Goal: Information Seeking & Learning: Learn about a topic

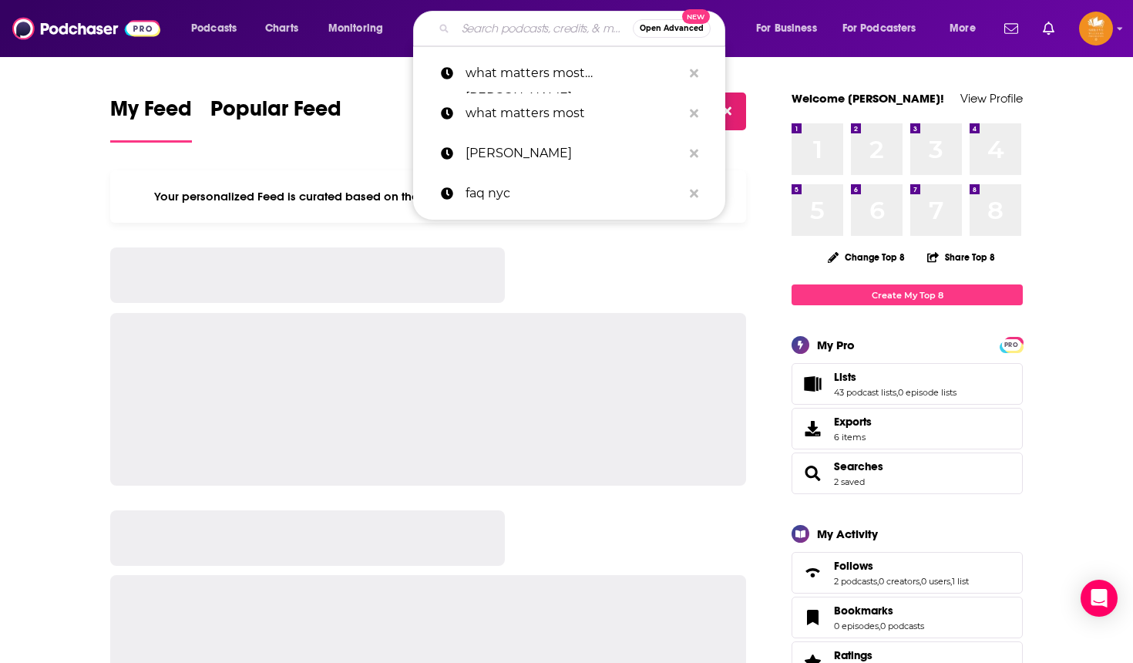
click at [466, 24] on input "Search podcasts, credits, & more..." at bounding box center [544, 28] width 177 height 25
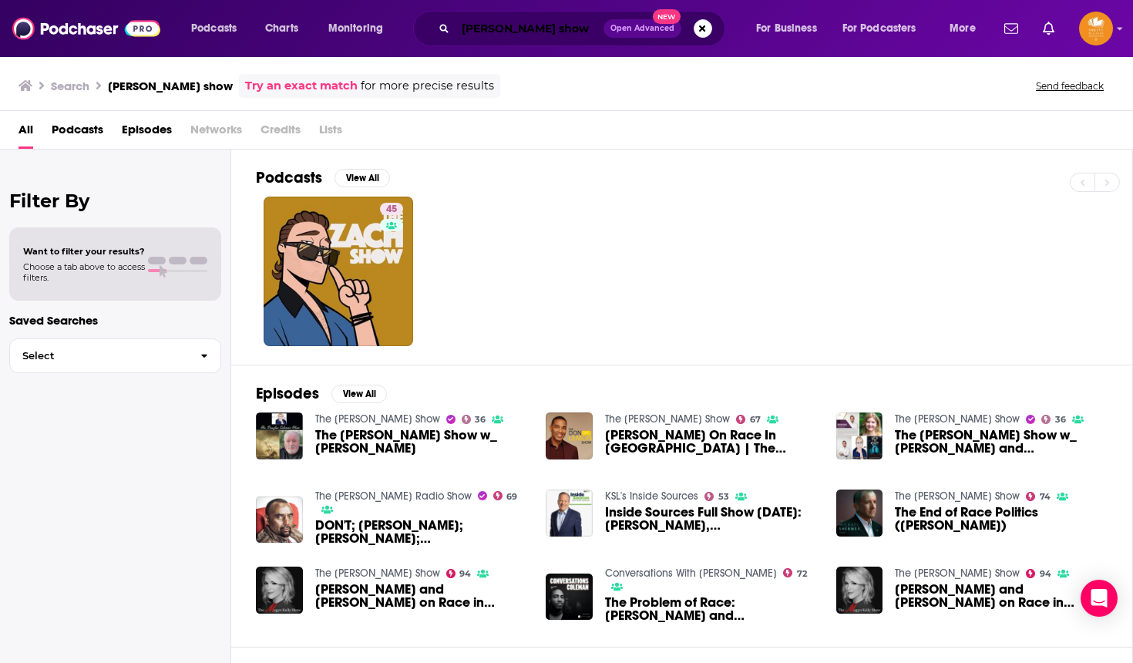
click at [519, 25] on input "[PERSON_NAME] show" at bounding box center [530, 28] width 148 height 25
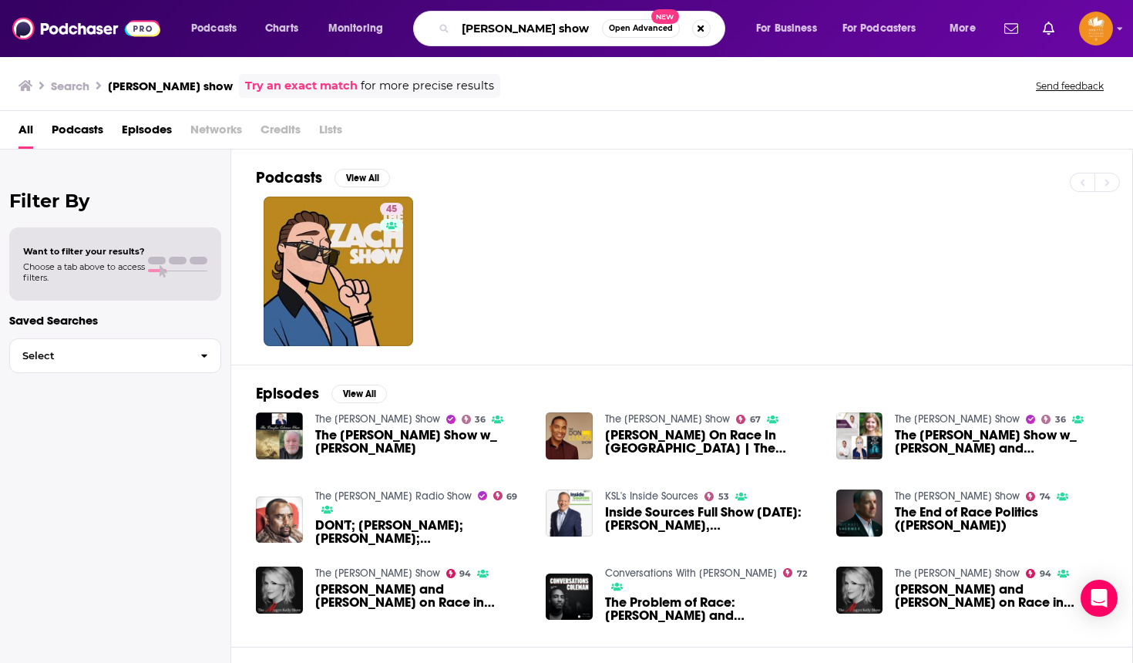
click at [519, 25] on input "[PERSON_NAME] show" at bounding box center [529, 28] width 146 height 25
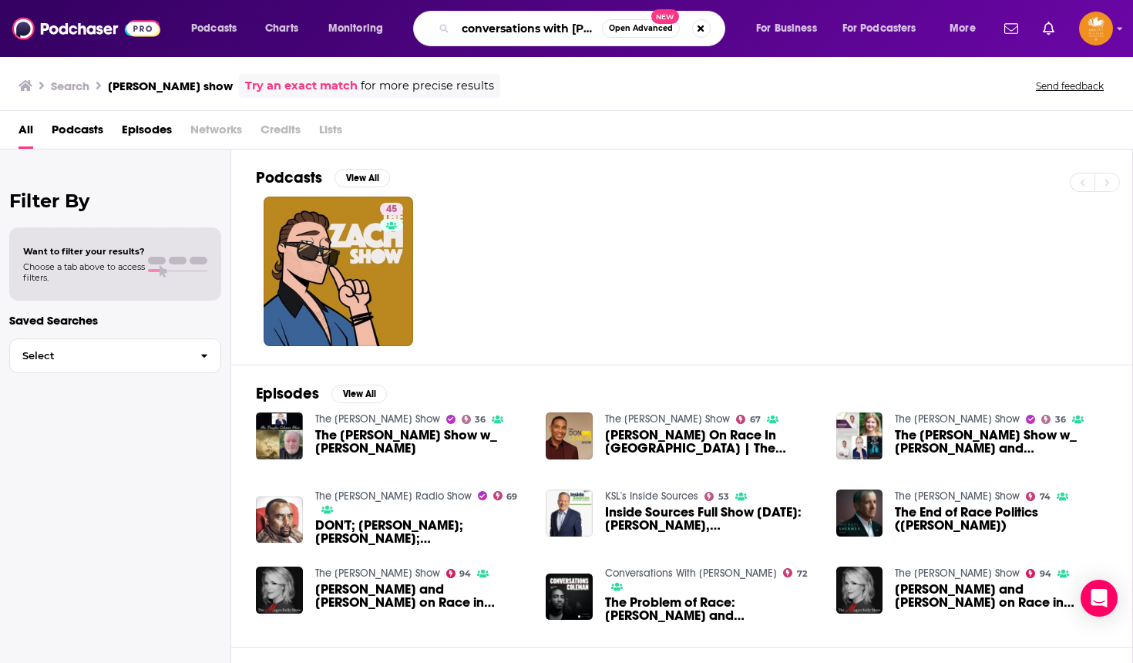
type input "conversations with [PERSON_NAME]"
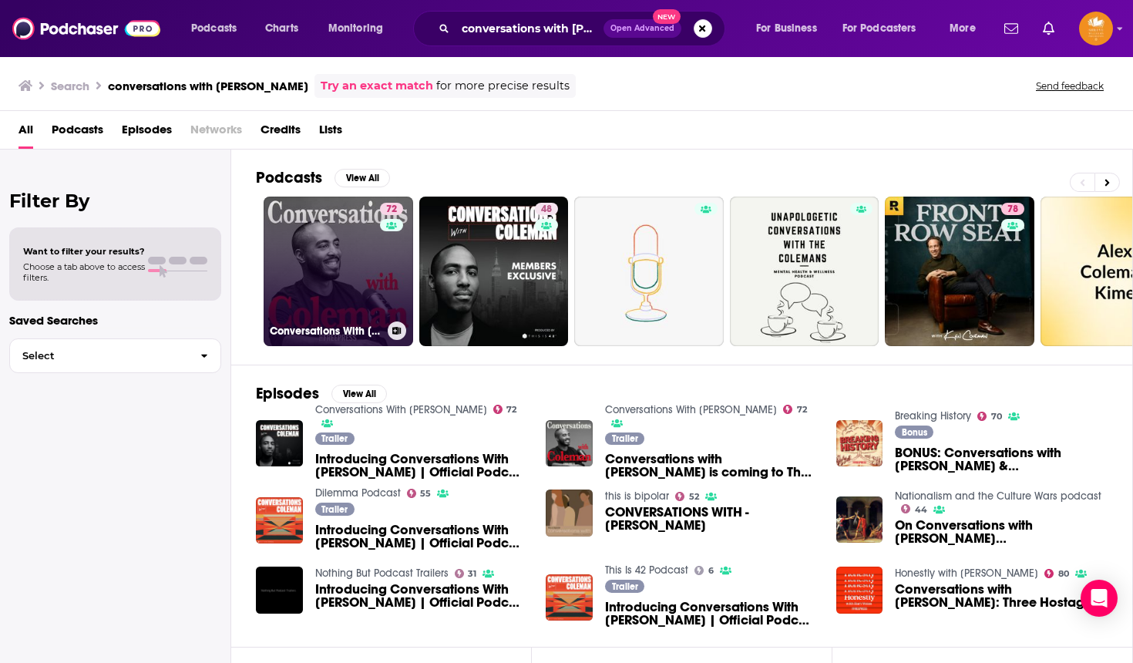
click at [335, 284] on link "72 Conversations With [PERSON_NAME]" at bounding box center [339, 272] width 150 height 150
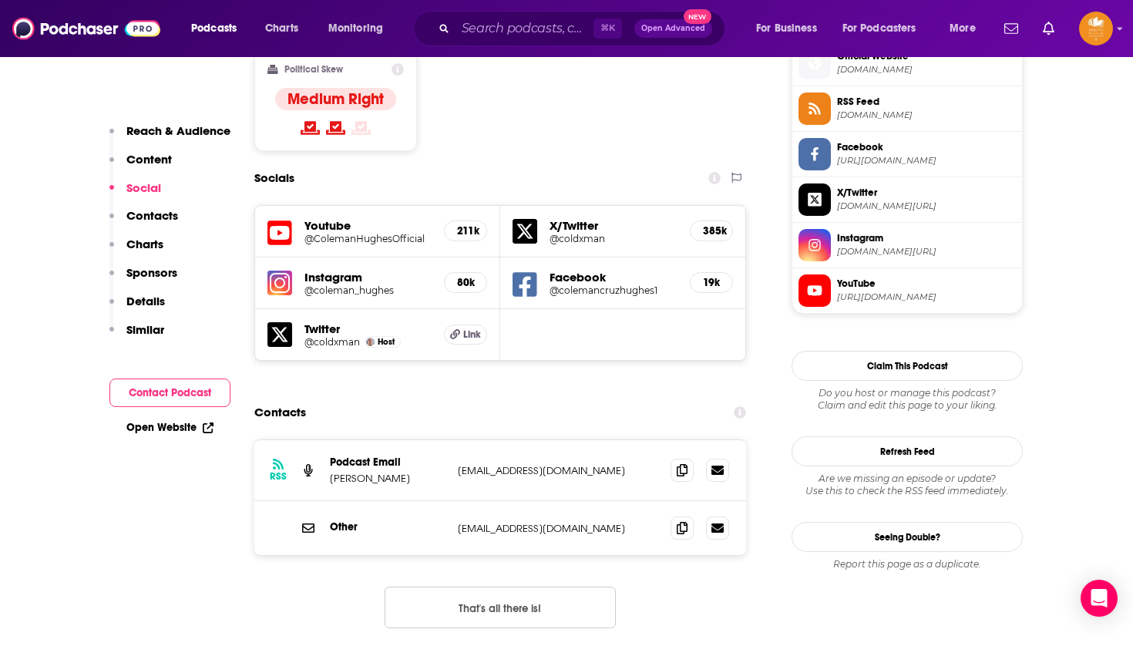
scroll to position [1267, 0]
